Goal: Find contact information: Find contact information

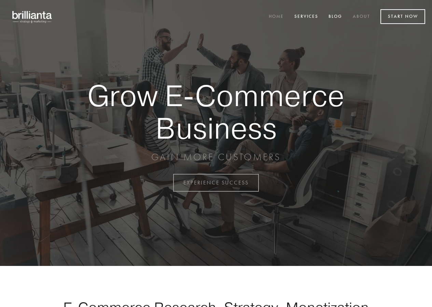
click at [355, 16] on link "About" at bounding box center [362, 16] width 26 height 11
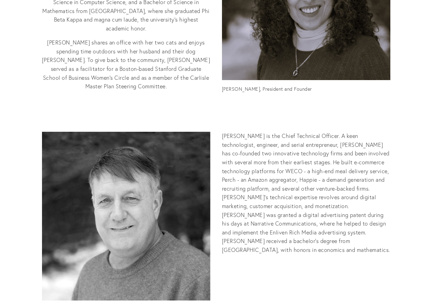
scroll to position [376, 0]
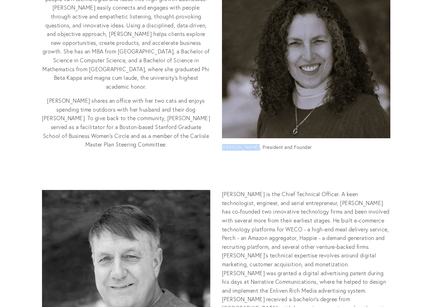
drag, startPoint x: 221, startPoint y: 147, endPoint x: 254, endPoint y: 149, distance: 32.5
click at [254, 149] on div "[PERSON_NAME], President and Founder" at bounding box center [306, 62] width 180 height 198
copy p "[PERSON_NAME]"
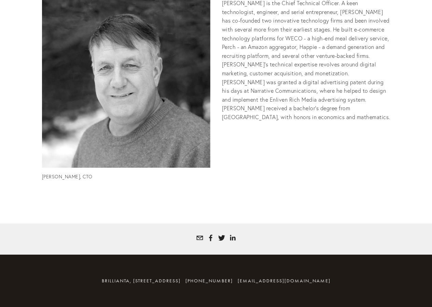
scroll to position [567, 0]
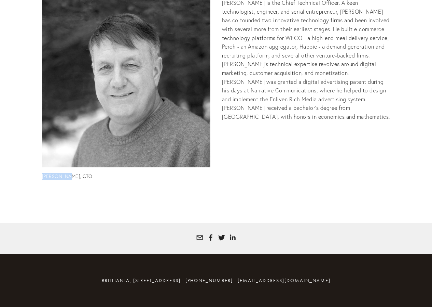
drag, startPoint x: 40, startPoint y: 174, endPoint x: 68, endPoint y: 175, distance: 28.1
click at [68, 175] on div "[PERSON_NAME], CTO" at bounding box center [126, 91] width 180 height 197
copy p "[PERSON_NAME]"
